Goal: Check status: Check status

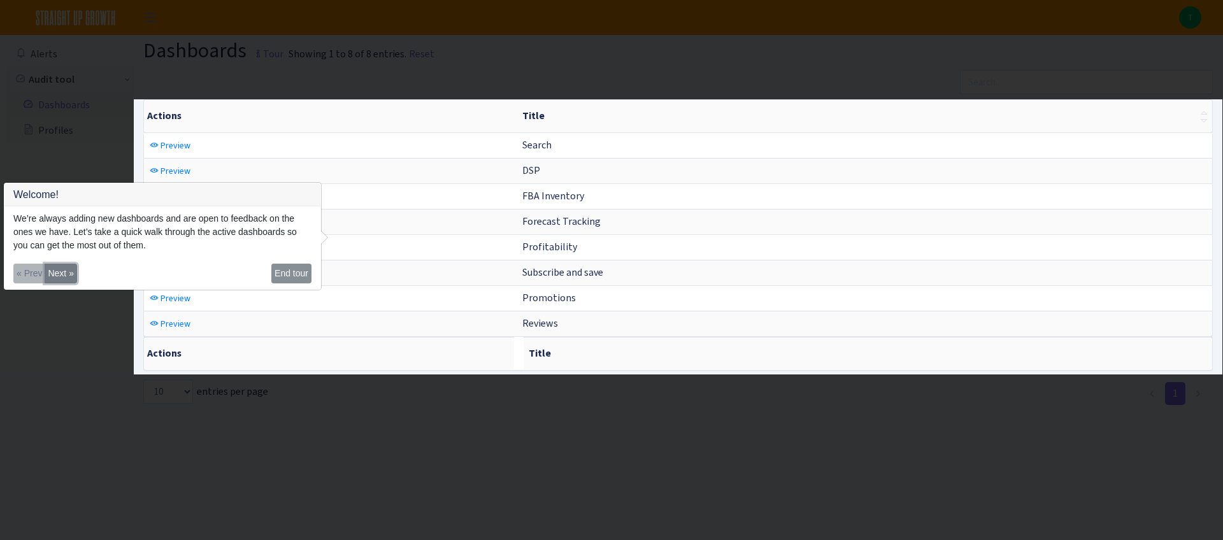
click at [63, 268] on button "Next »" at bounding box center [61, 274] width 32 height 20
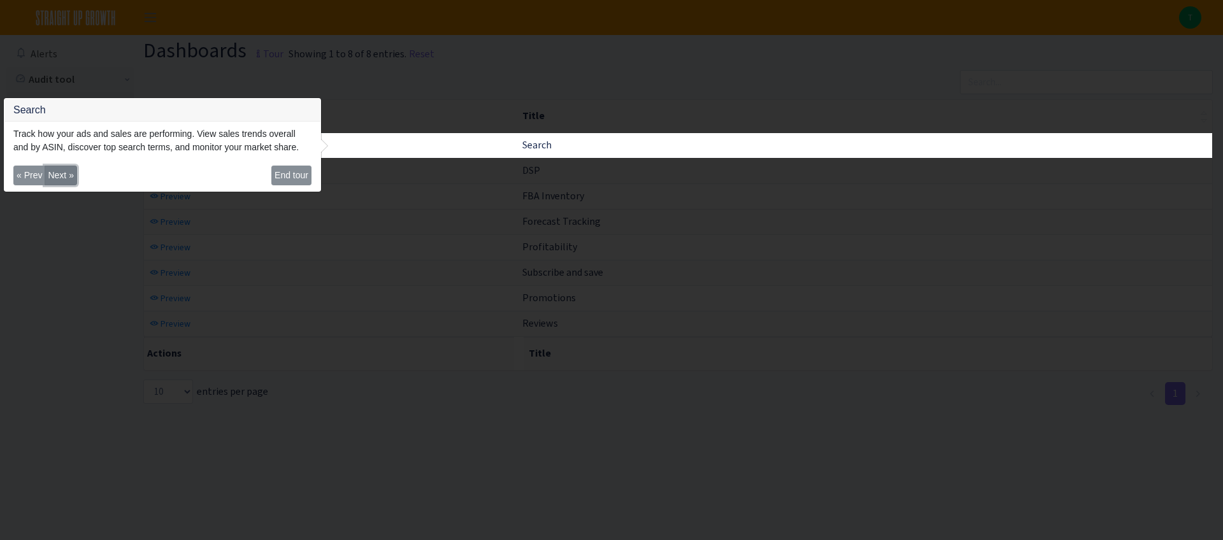
click at [59, 175] on button "Next »" at bounding box center [61, 176] width 32 height 20
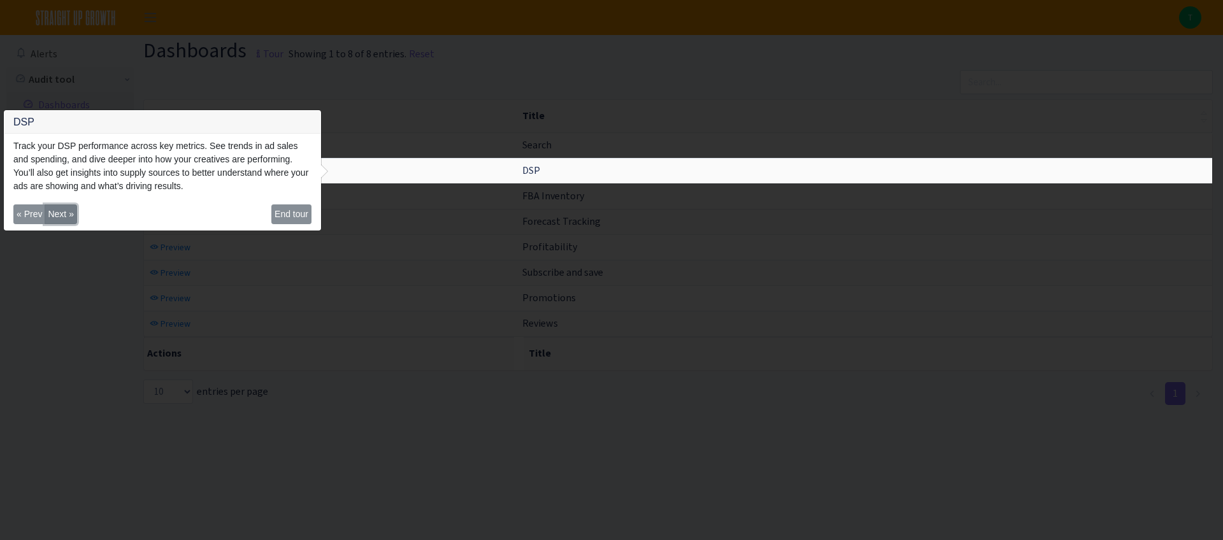
click at [64, 215] on button "Next »" at bounding box center [61, 215] width 32 height 20
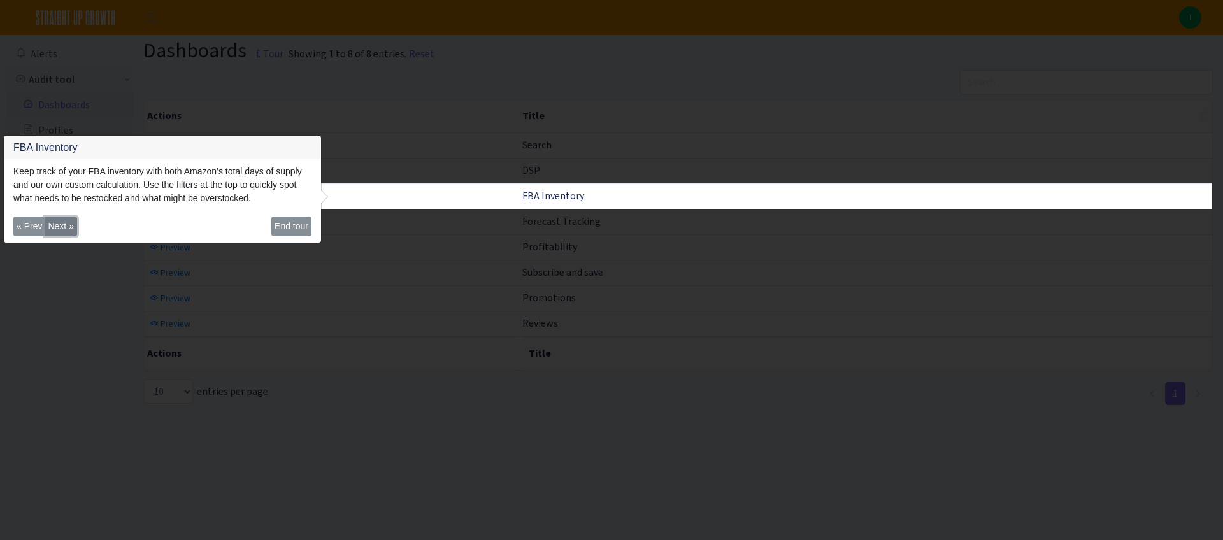
click at [64, 236] on button "Next »" at bounding box center [61, 227] width 32 height 20
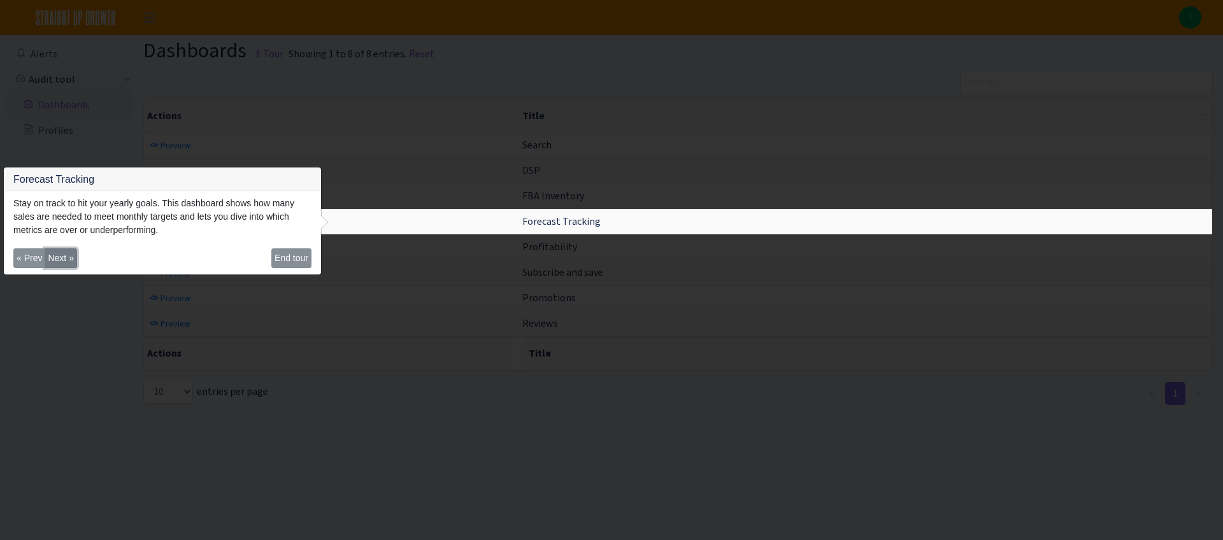
click at [66, 252] on button "Next »" at bounding box center [61, 258] width 32 height 20
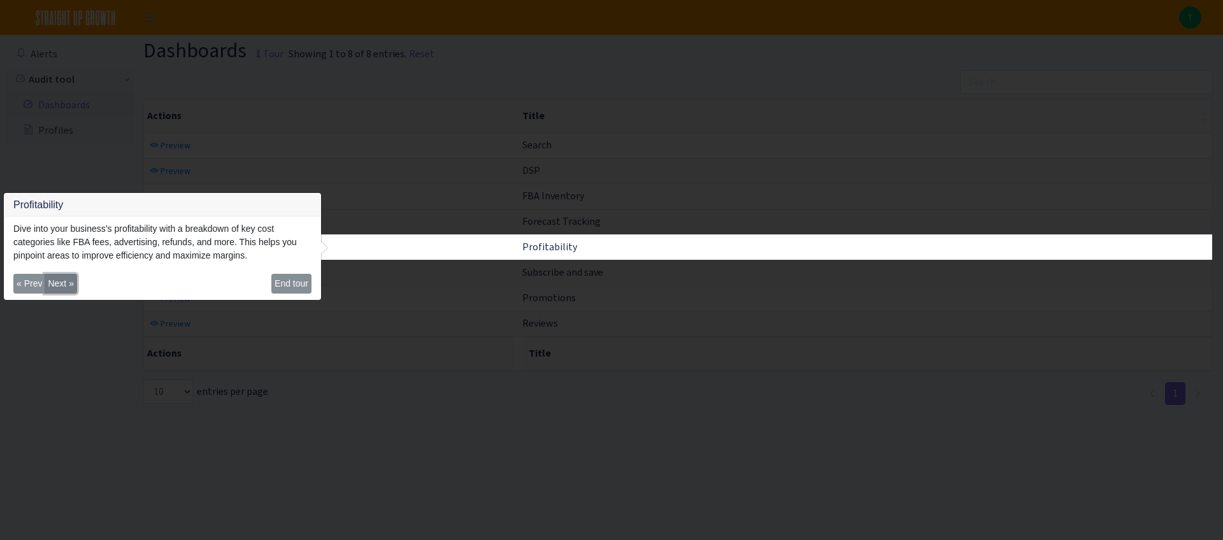
click at [69, 282] on button "Next »" at bounding box center [61, 284] width 32 height 20
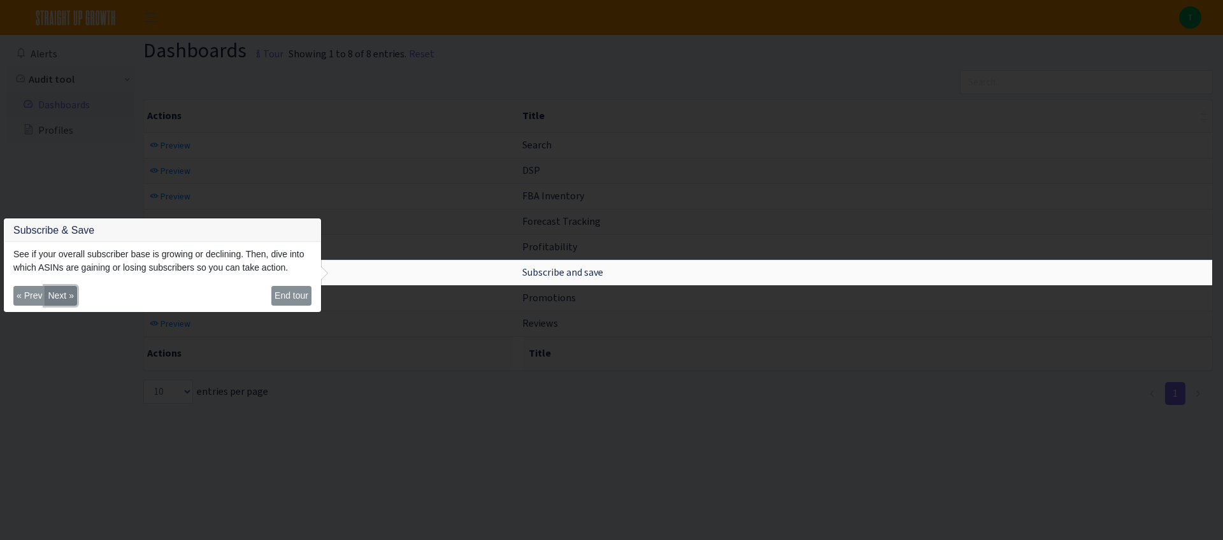
click at [68, 306] on button "Next »" at bounding box center [61, 296] width 32 height 20
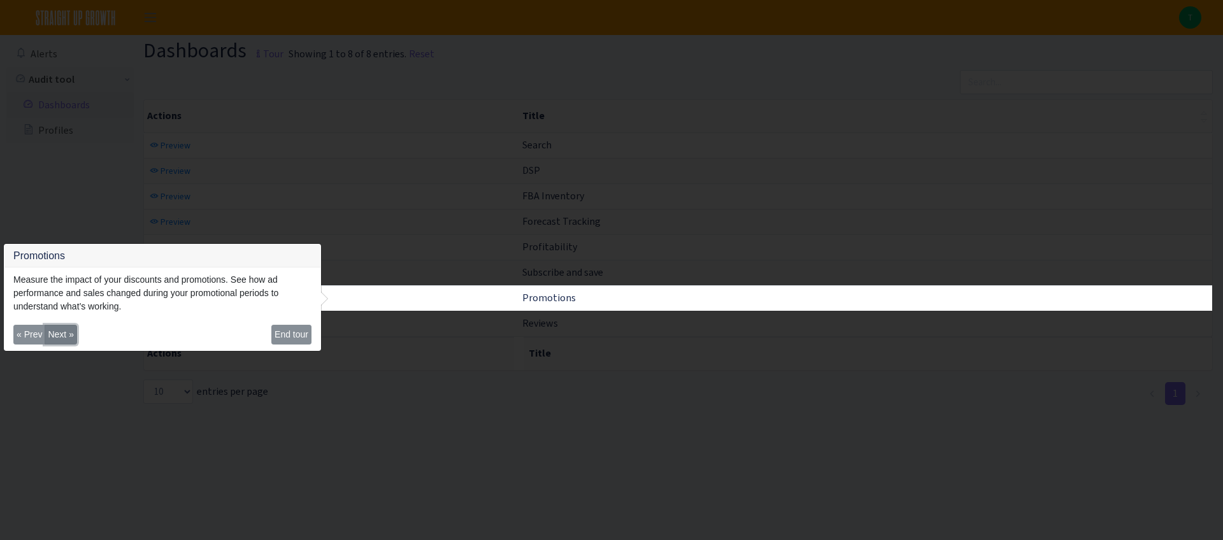
click at [58, 338] on button "Next »" at bounding box center [61, 335] width 32 height 20
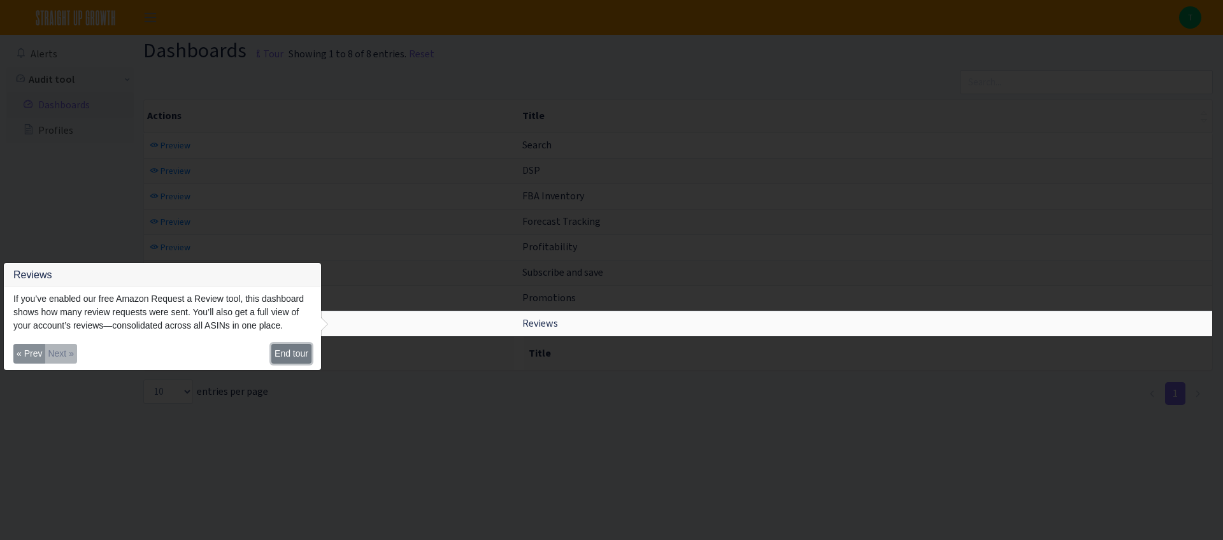
click at [292, 361] on button "End tour" at bounding box center [291, 354] width 40 height 20
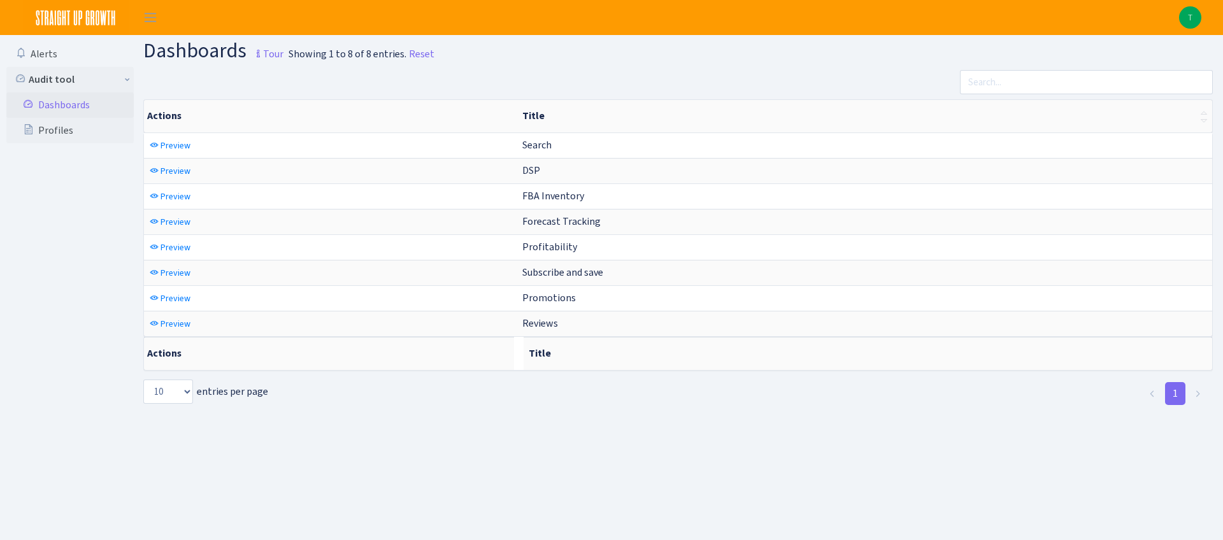
click at [59, 104] on link "Dashboards" at bounding box center [69, 104] width 127 height 25
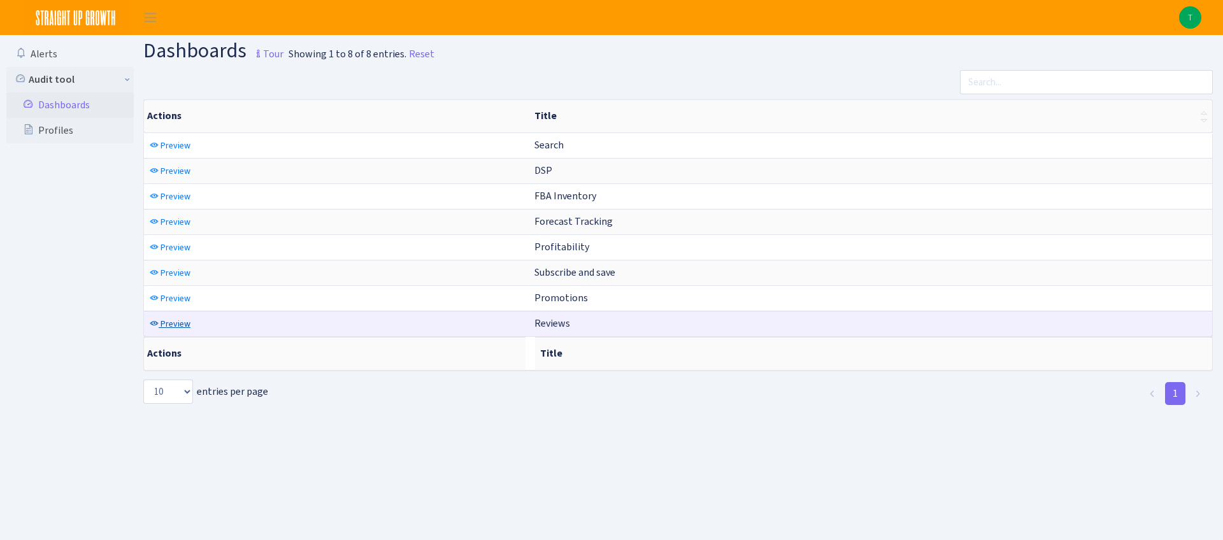
click at [176, 326] on span "Preview" at bounding box center [176, 324] width 30 height 12
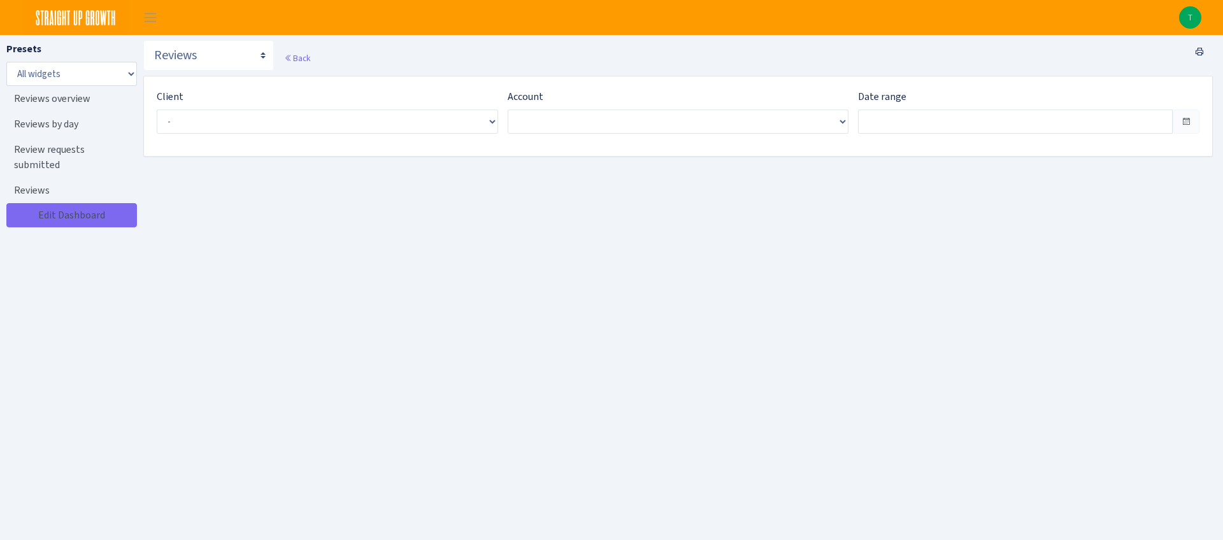
type input "Jul 9, 2025 - Aug 7, 2025"
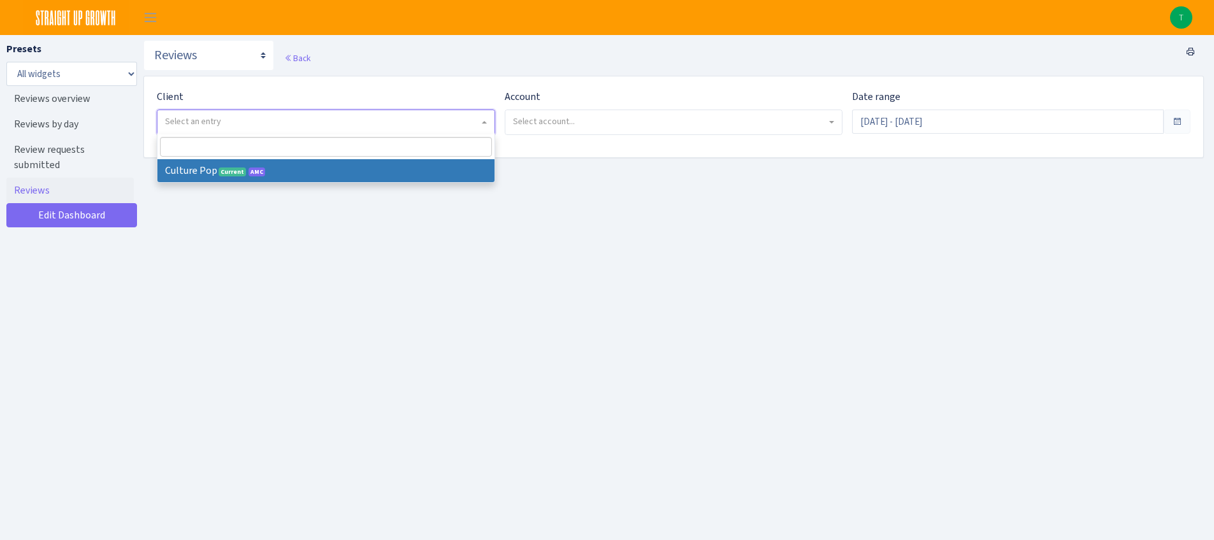
click at [480, 125] on span "Select an entry" at bounding box center [325, 122] width 337 height 24
select select "493"
select select
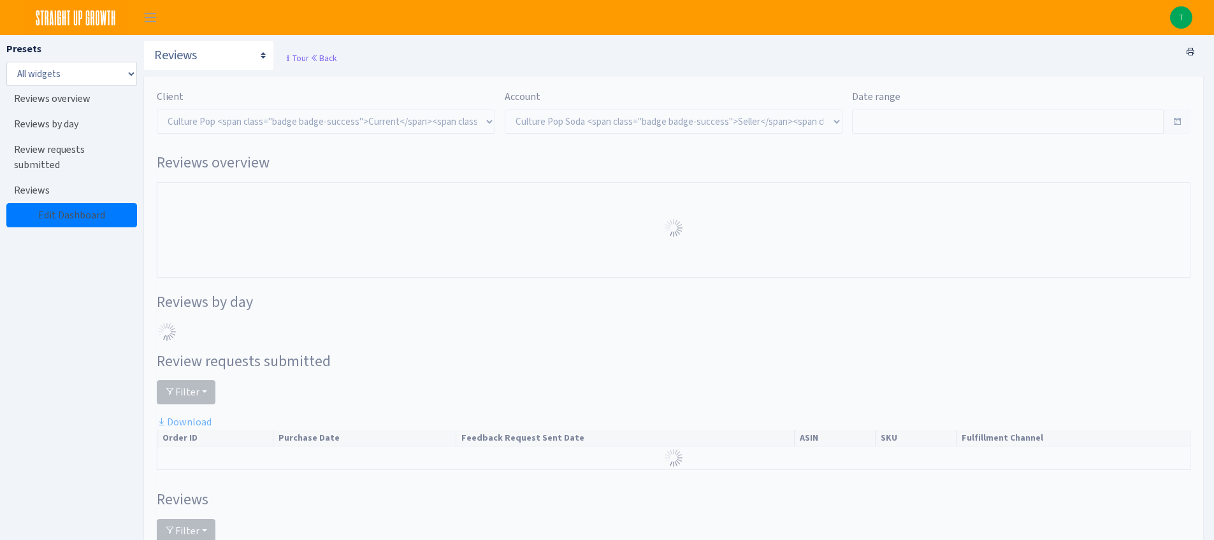
select select "1581829893696978"
type input "[DATE] - [DATE]"
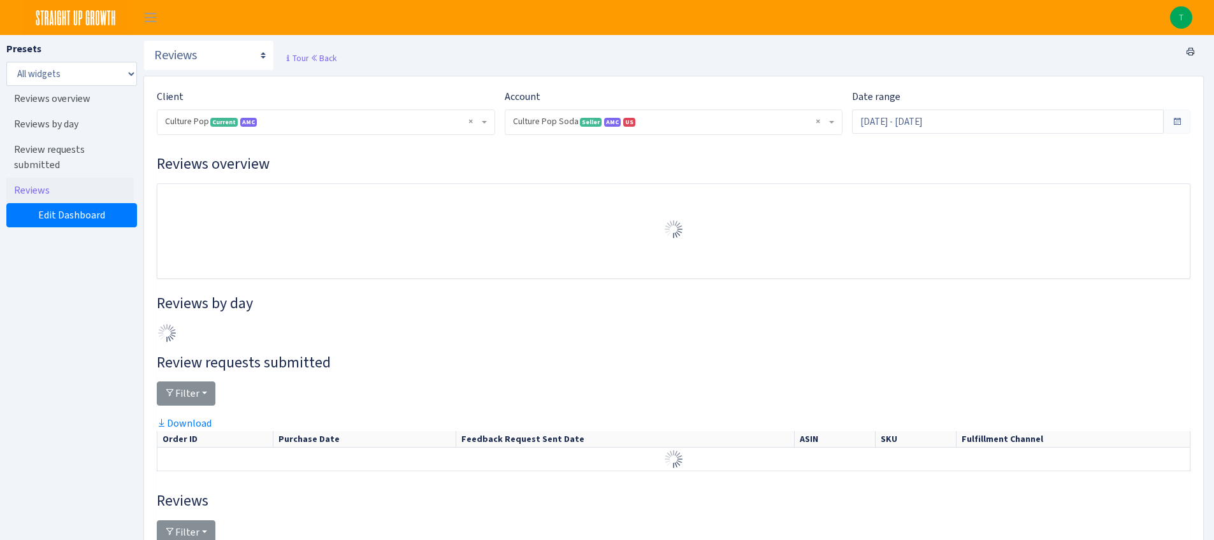
scroll to position [141, 0]
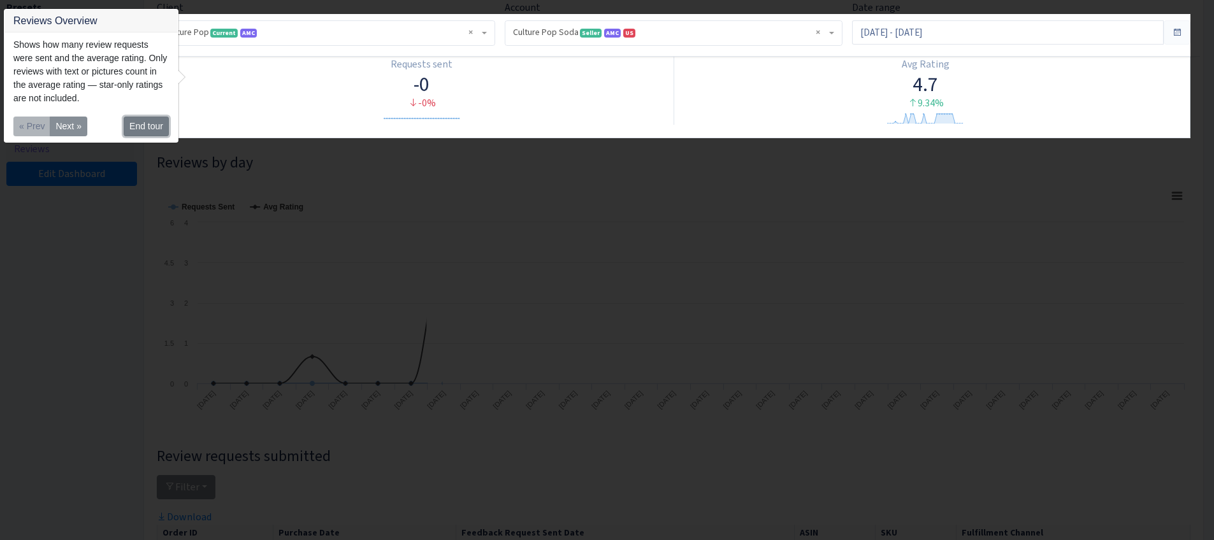
click at [147, 129] on button "End tour" at bounding box center [146, 127] width 45 height 20
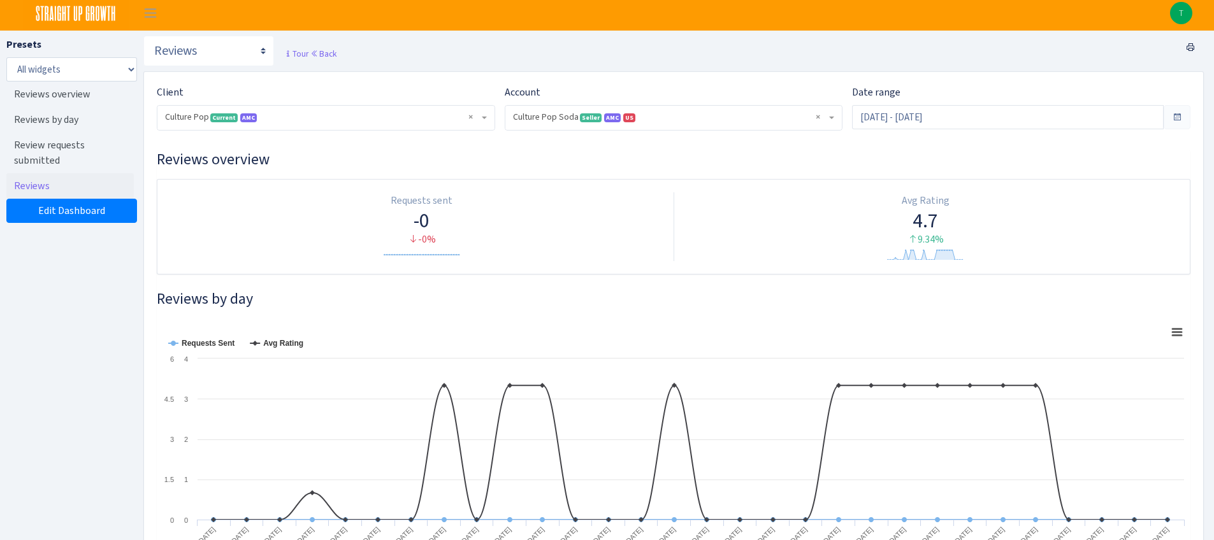
scroll to position [0, 0]
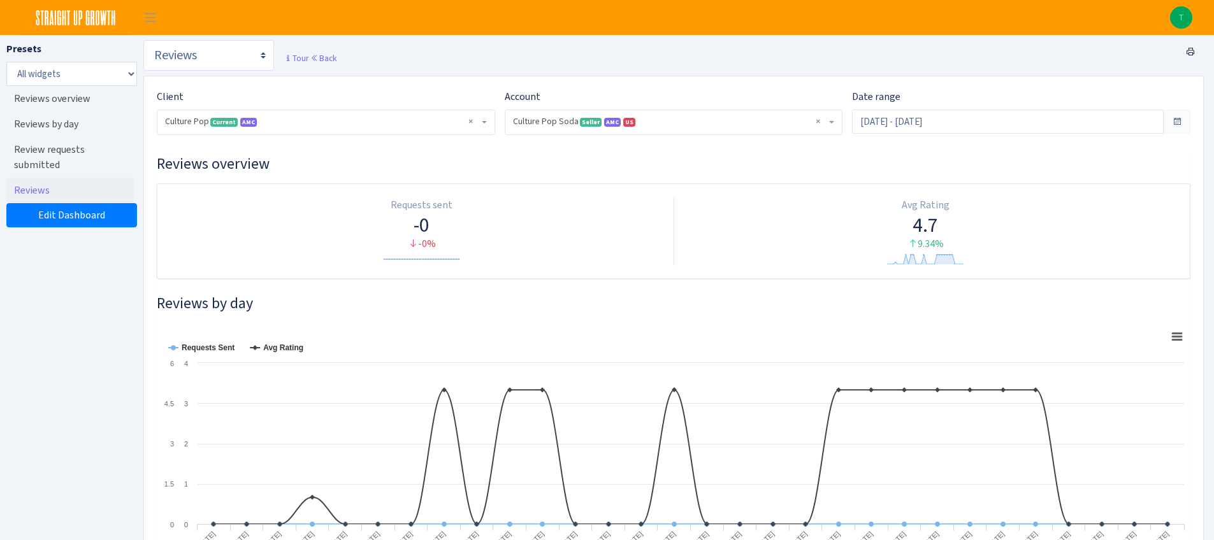
click at [265, 55] on select "Search DSP FBA Inventory Forecast Tracking Profitability Subscribe and save Pro…" at bounding box center [208, 55] width 131 height 31
select select "https://straightupgrowth.com/admin/dashboard/7/show"
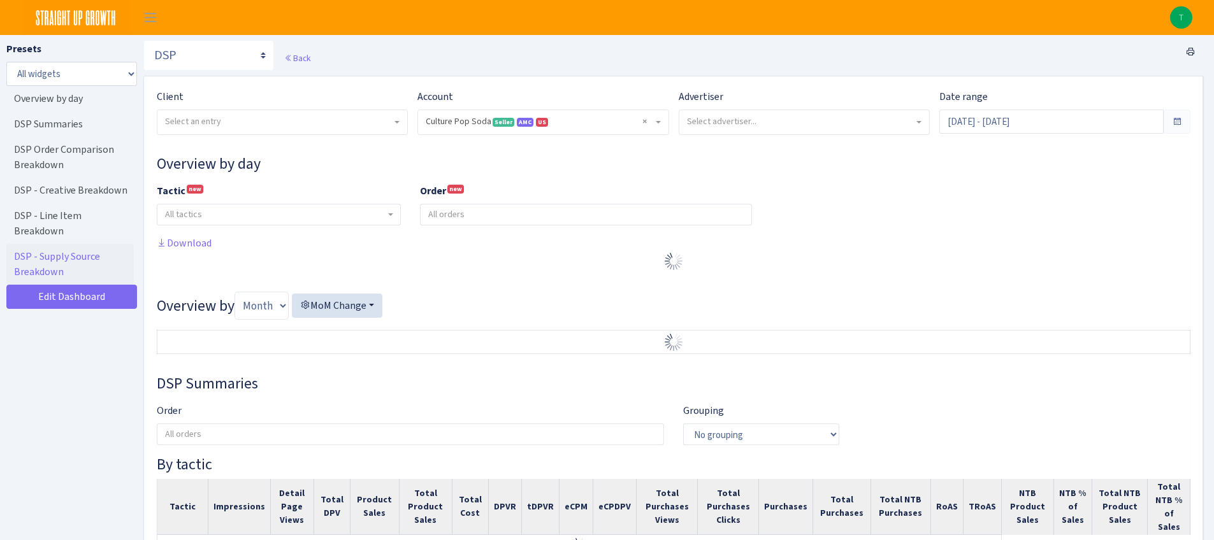
select select "1581829893696978"
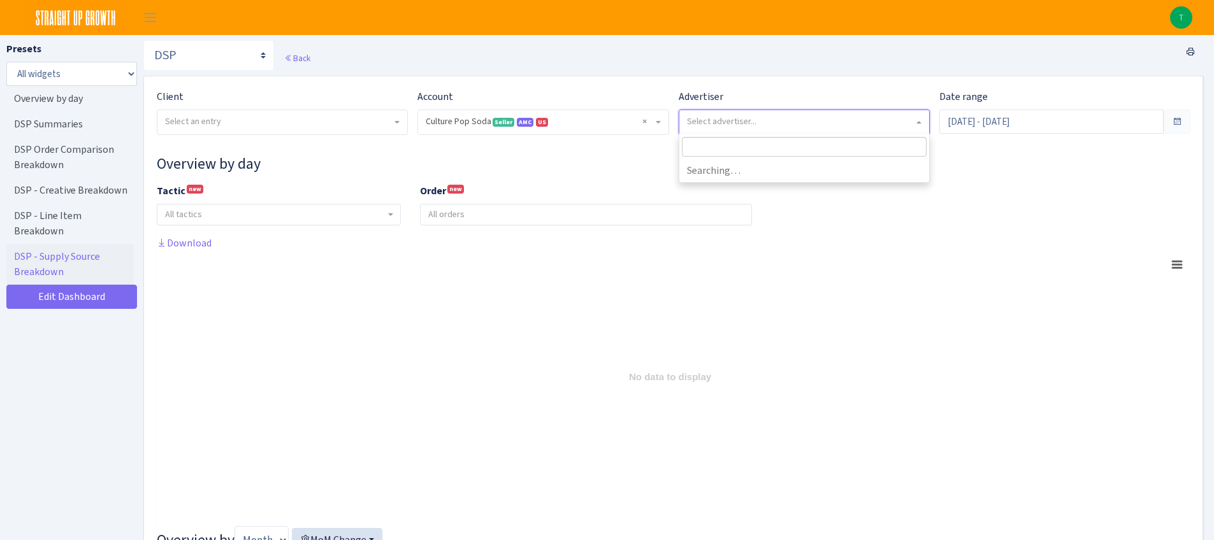
click at [709, 126] on span "Select advertiser..." at bounding box center [721, 121] width 69 height 12
click at [342, 126] on span "Select an entry" at bounding box center [278, 121] width 227 height 13
click at [259, 55] on select "Search DSP FBA Inventory Forecast Tracking Profitability Subscribe and save Pro…" at bounding box center [208, 55] width 131 height 31
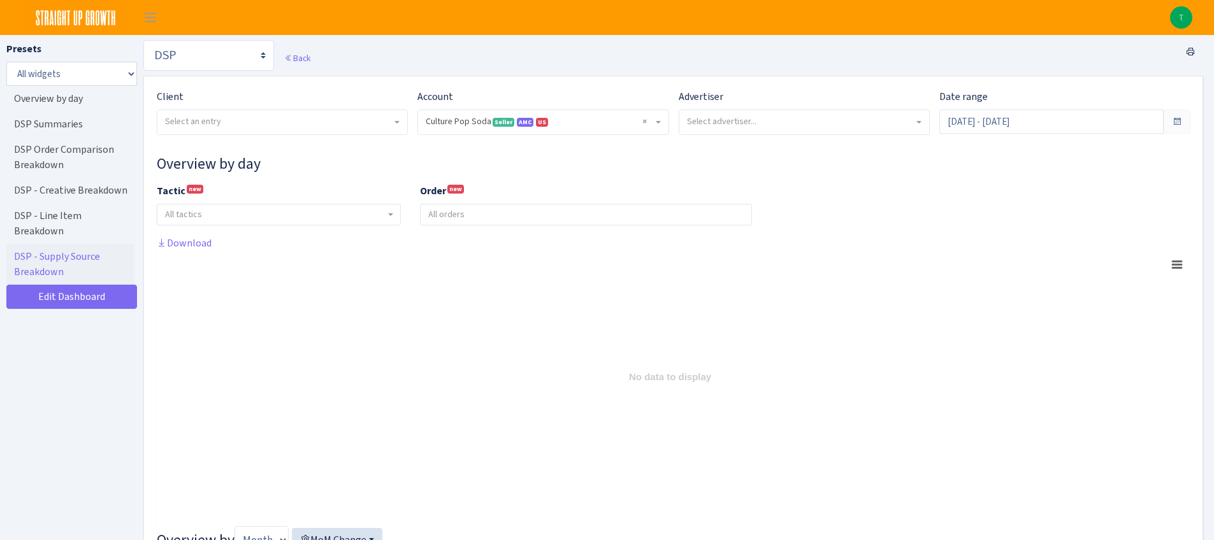
click at [222, 57] on select "Search DSP FBA Inventory Forecast Tracking Profitability Subscribe and save Pro…" at bounding box center [208, 55] width 131 height 31
select select "https://straightupgrowth.com/admin/dashboard/19/show"
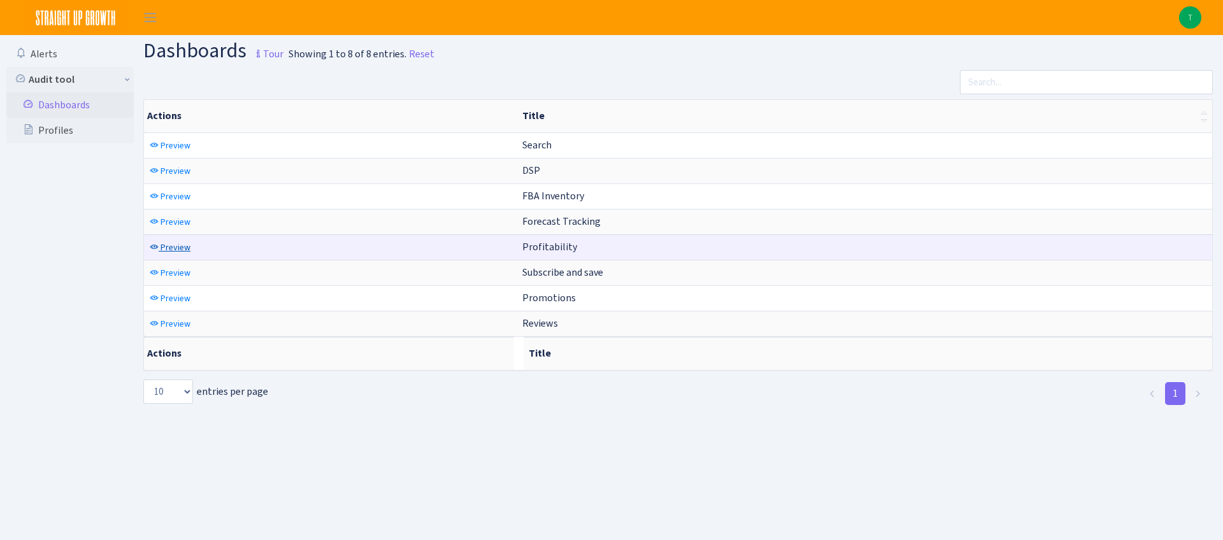
click at [175, 246] on span "Preview" at bounding box center [176, 247] width 30 height 12
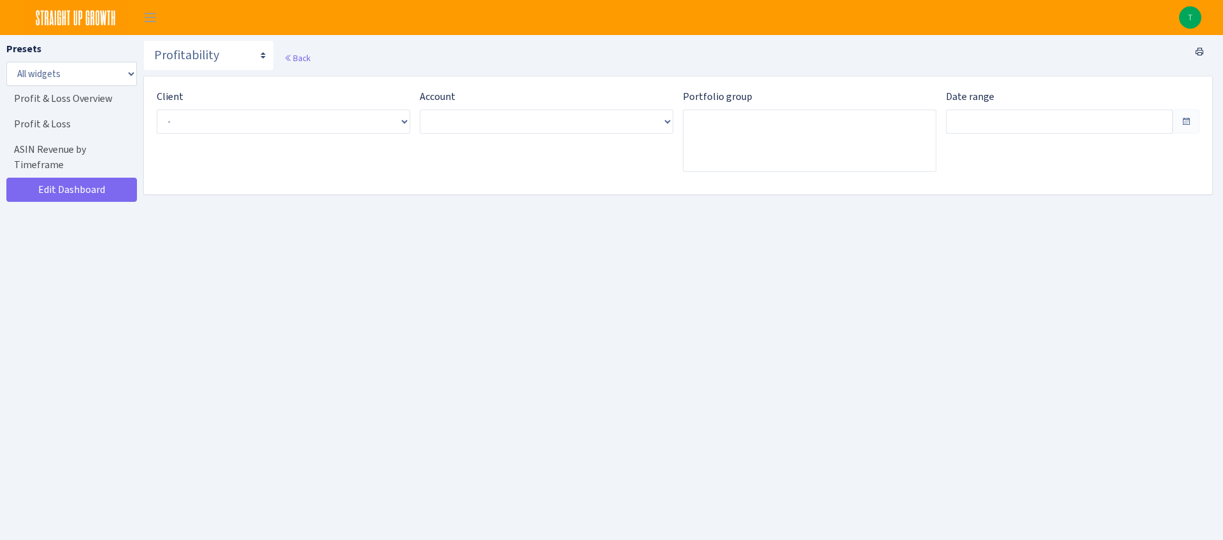
type input "[DATE] - [DATE]"
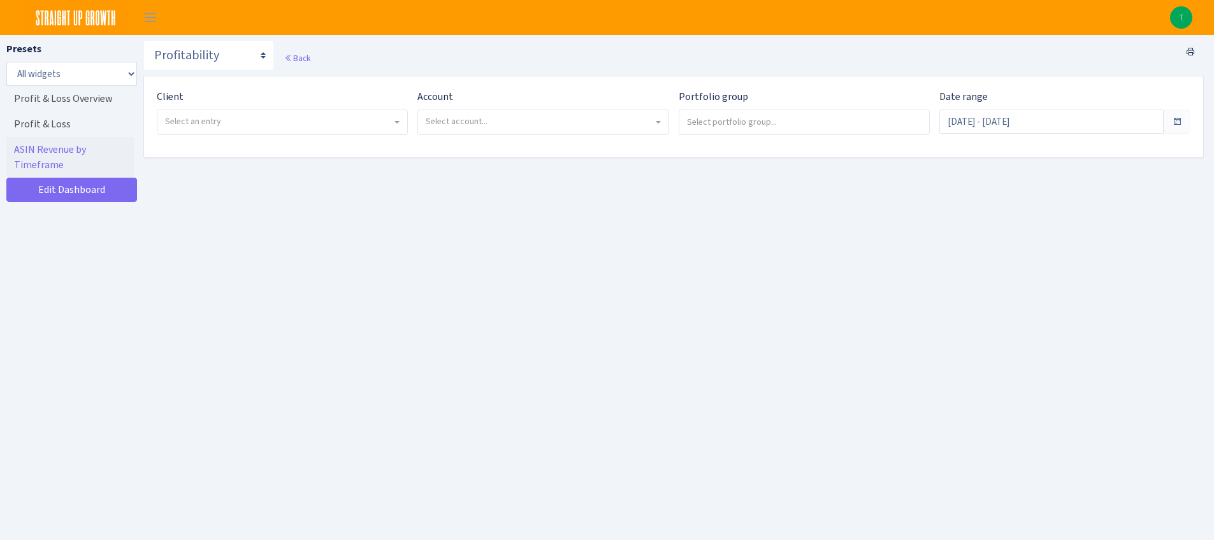
click at [519, 125] on span "Select account..." at bounding box center [539, 121] width 227 height 13
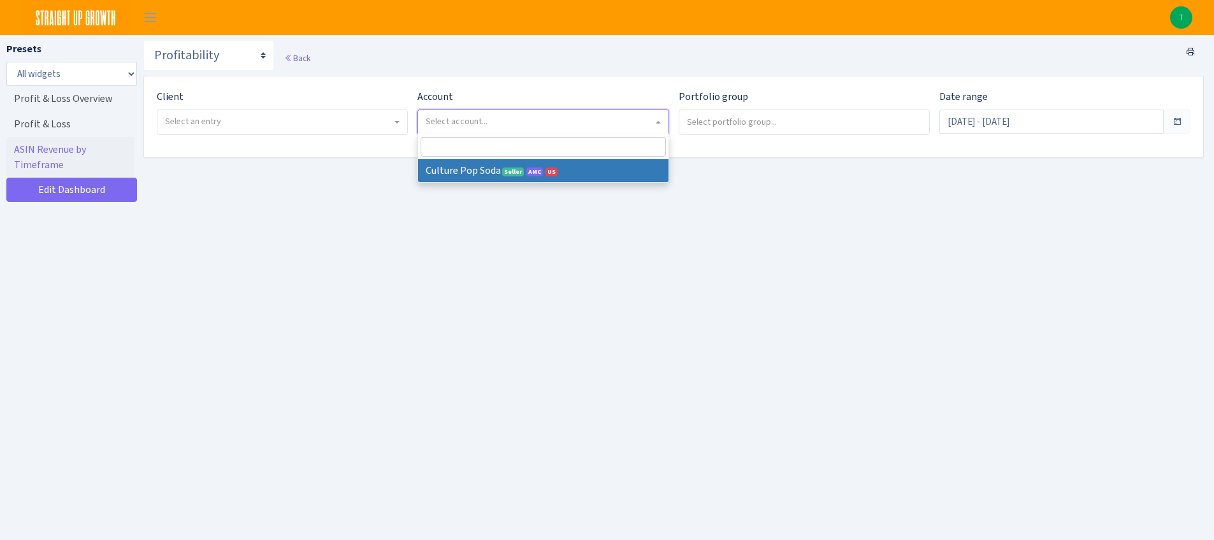
select select
select select "1581829893696978"
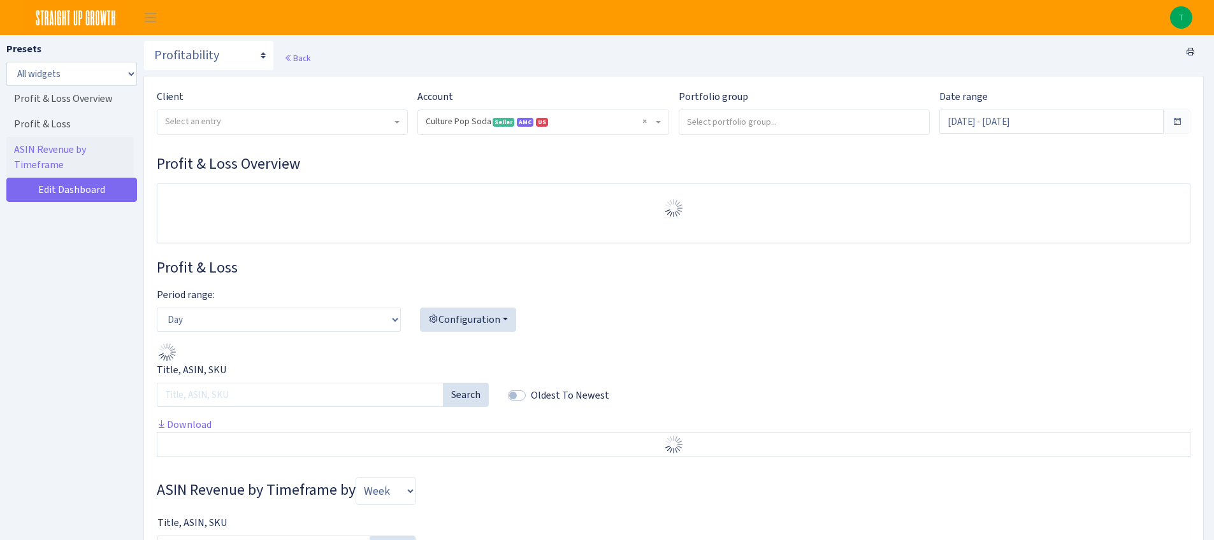
select select "1581829893696978"
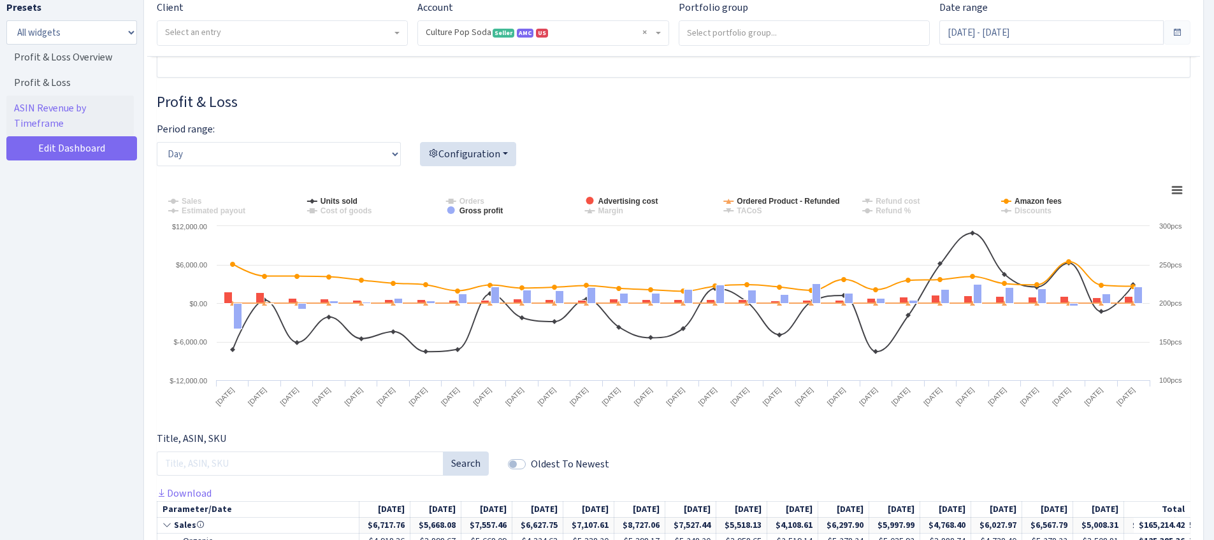
scroll to position [212, 0]
click at [188, 201] on tspan "Sales" at bounding box center [192, 200] width 20 height 9
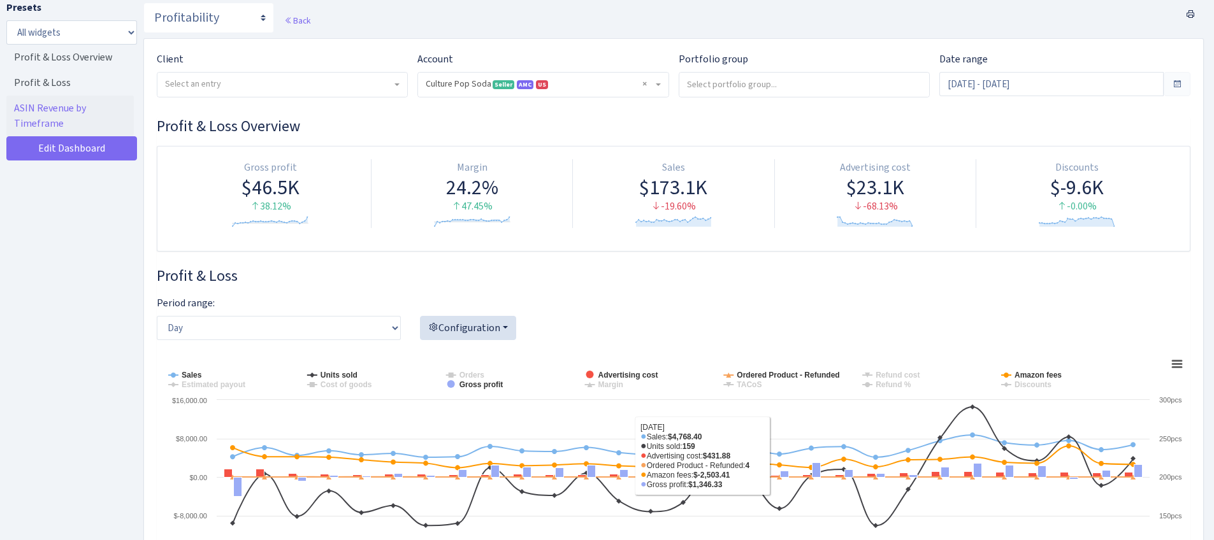
scroll to position [0, 0]
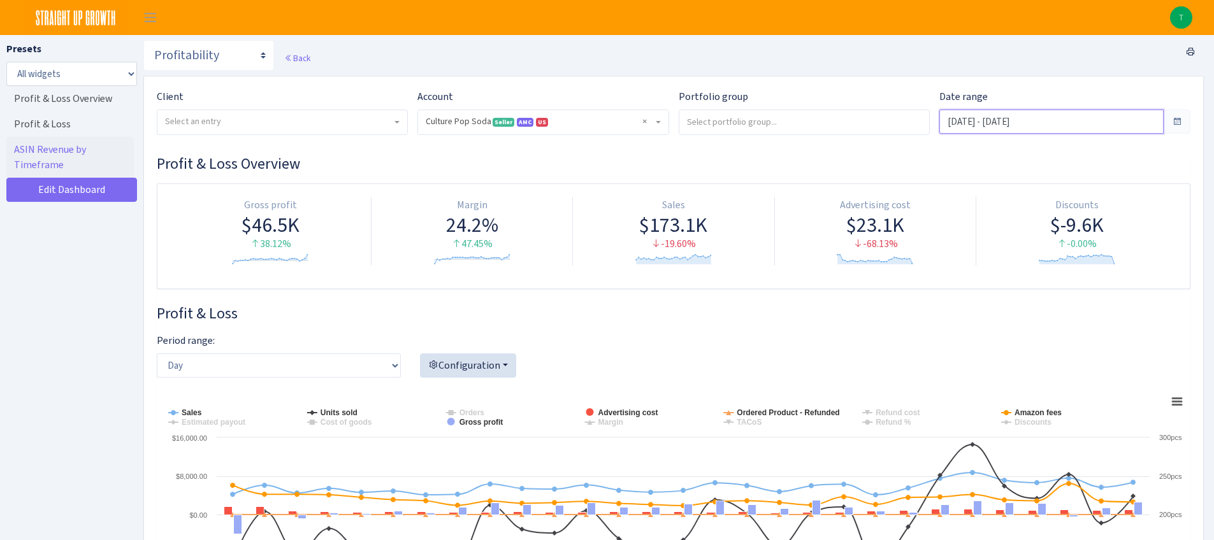
click at [1003, 126] on input "Jul 12, 2025 - Aug 10, 2025" at bounding box center [1051, 122] width 224 height 24
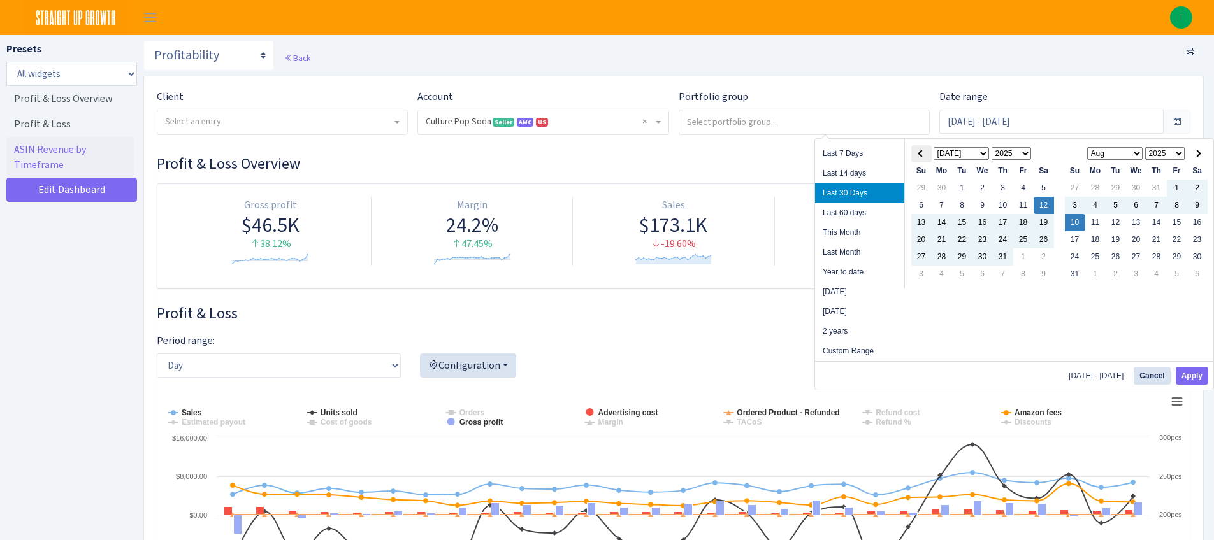
click at [919, 156] on th at bounding box center [921, 153] width 20 height 17
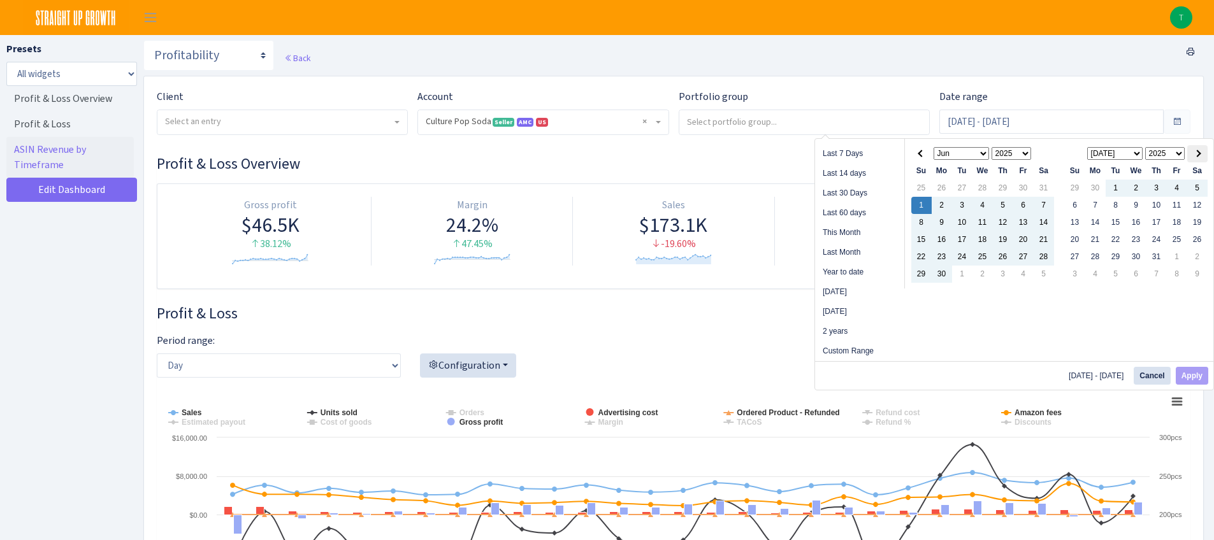
click at [1198, 154] on span at bounding box center [1196, 153] width 7 height 7
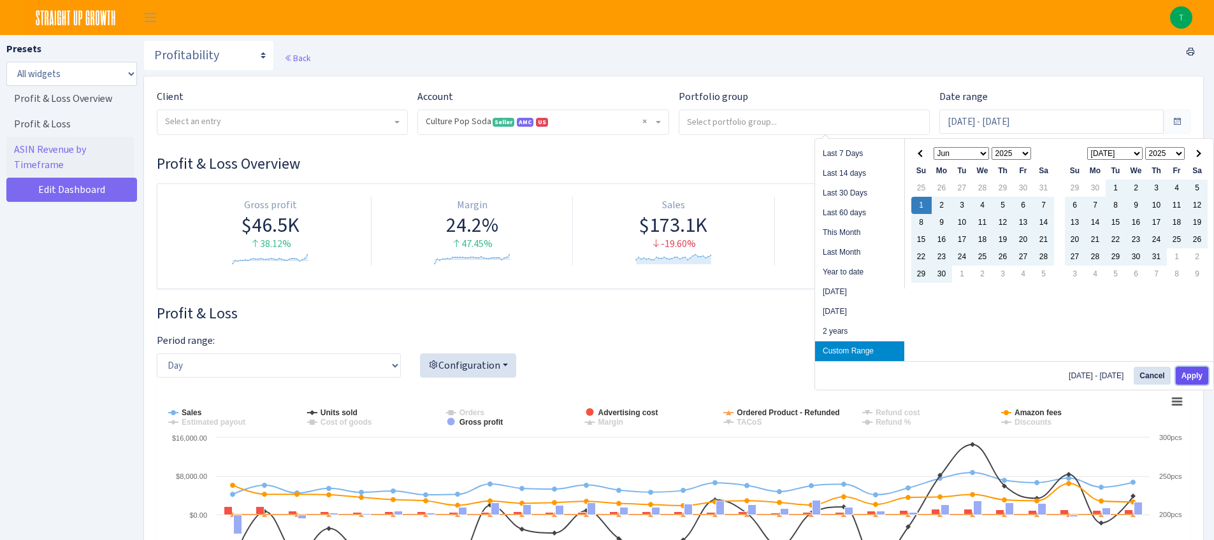
click at [1193, 375] on button "Apply" at bounding box center [1192, 376] width 32 height 18
type input "[DATE] - [DATE]"
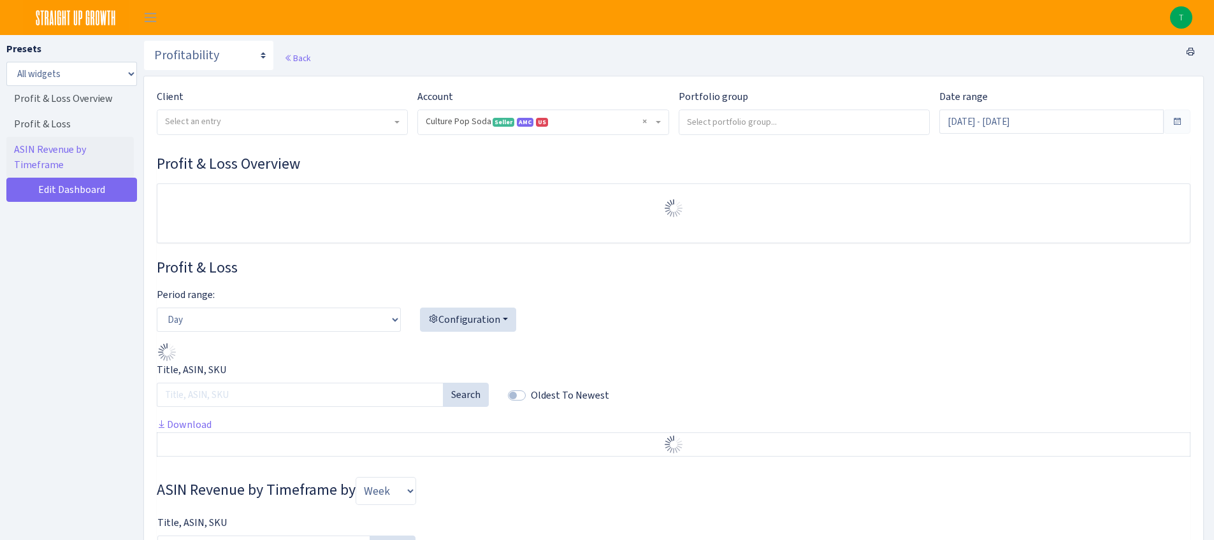
select select "1581829893696978"
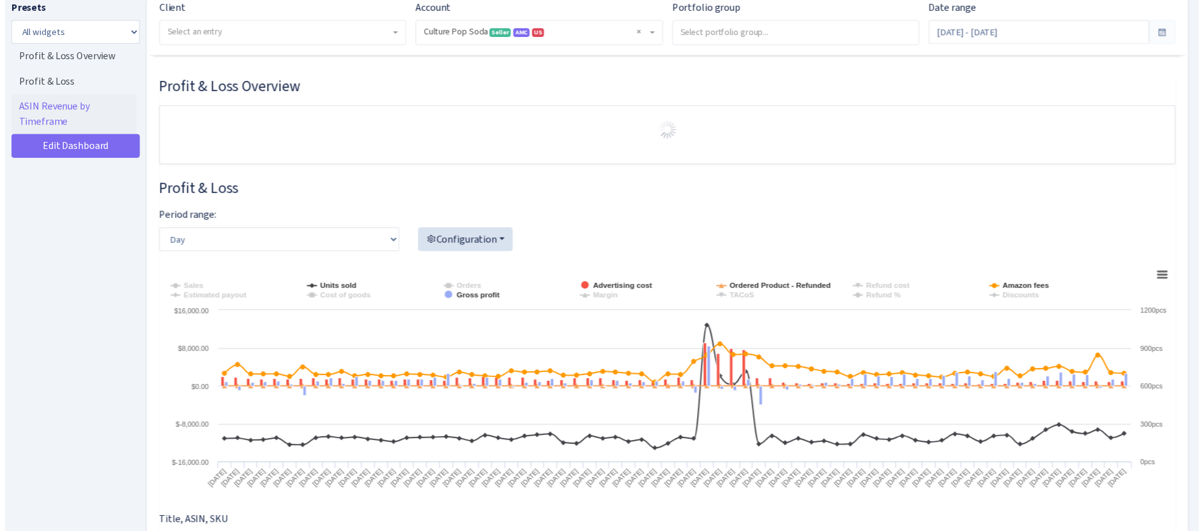
scroll to position [120, 0]
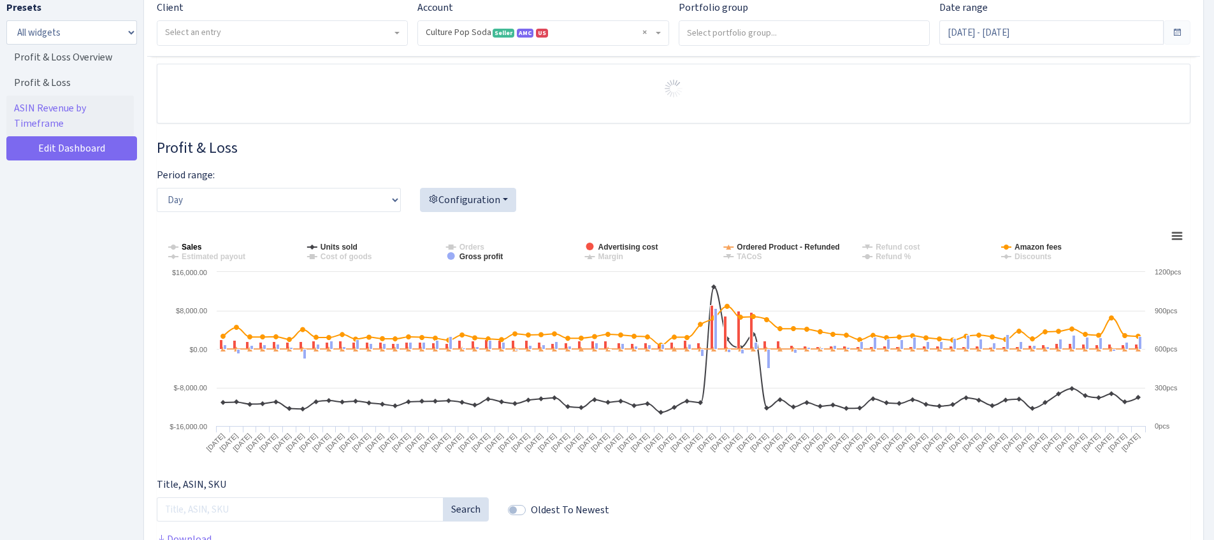
click at [192, 248] on tspan "Sales" at bounding box center [192, 247] width 20 height 9
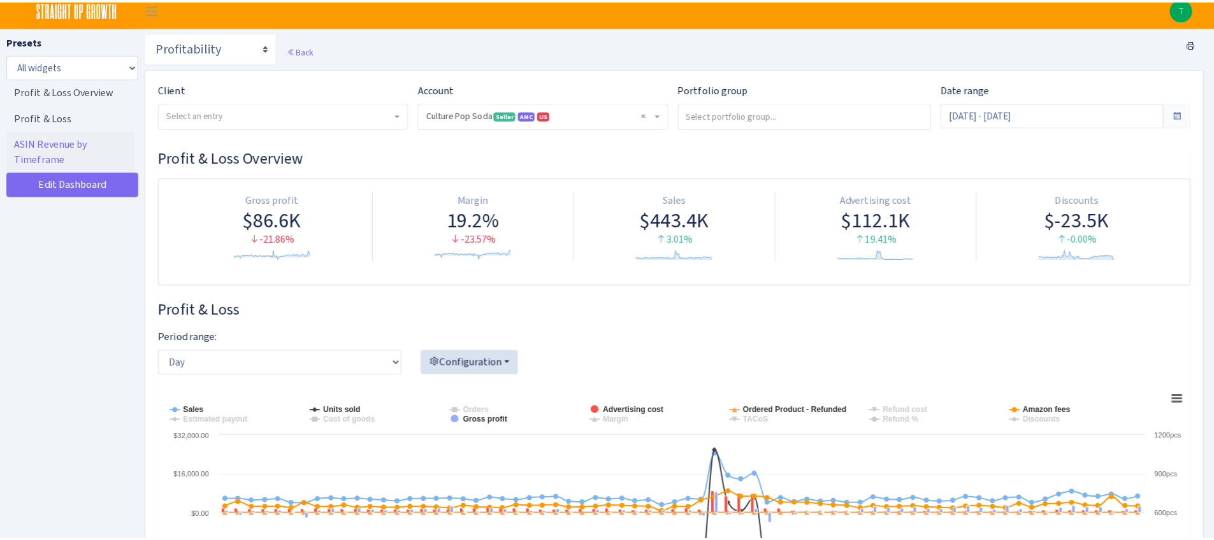
scroll to position [0, 0]
